Goal: Task Accomplishment & Management: Use online tool/utility

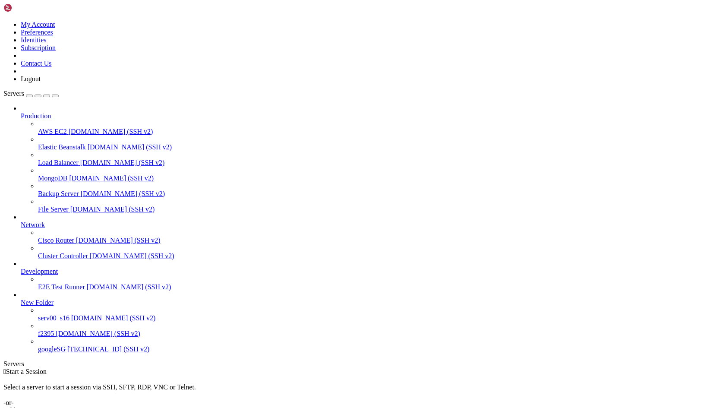
click at [39, 321] on span "serv00_s16" at bounding box center [53, 317] width 31 height 7
click at [40, 321] on span "serv00_s16" at bounding box center [53, 317] width 31 height 7
click at [162, 382] on div "" at bounding box center [365, 386] width 689 height 8
click at [54, 337] on span "f2395" at bounding box center [46, 333] width 16 height 7
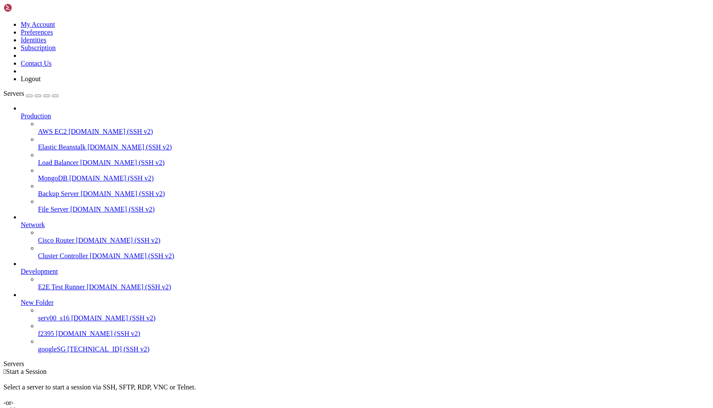
click at [54, 337] on span "f2395" at bounding box center [46, 333] width 16 height 7
click at [145, 382] on div "" at bounding box center [365, 386] width 689 height 8
